Goal: Task Accomplishment & Management: Use online tool/utility

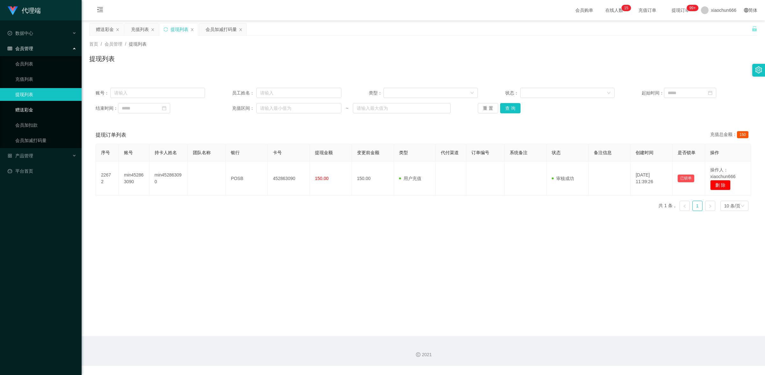
click at [48, 106] on link "赠送彩金" at bounding box center [45, 109] width 61 height 13
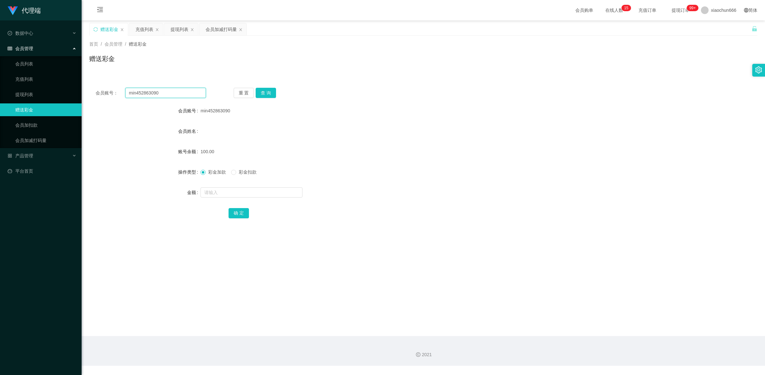
click at [181, 92] on input "min452863090" at bounding box center [165, 93] width 81 height 10
click at [267, 96] on button "查 询" at bounding box center [266, 93] width 20 height 10
click at [249, 188] on input "text" at bounding box center [252, 192] width 102 height 10
type input "39"
click at [234, 218] on div "确 定" at bounding box center [424, 212] width 390 height 13
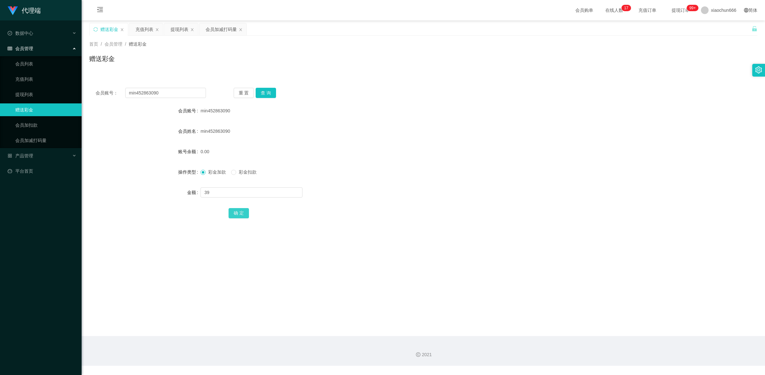
click at [239, 216] on button "确 定" at bounding box center [239, 213] width 20 height 10
click at [266, 97] on button "查 询" at bounding box center [266, 93] width 20 height 10
click at [41, 92] on link "提现列表" at bounding box center [45, 94] width 61 height 13
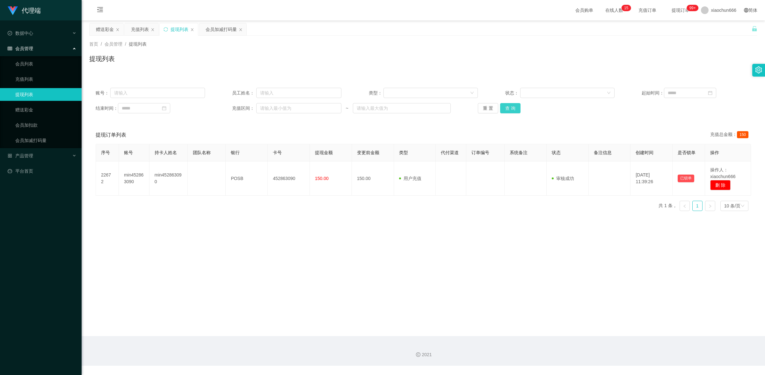
click at [510, 110] on button "查 询" at bounding box center [510, 108] width 20 height 10
